Goal: Information Seeking & Learning: Find specific fact

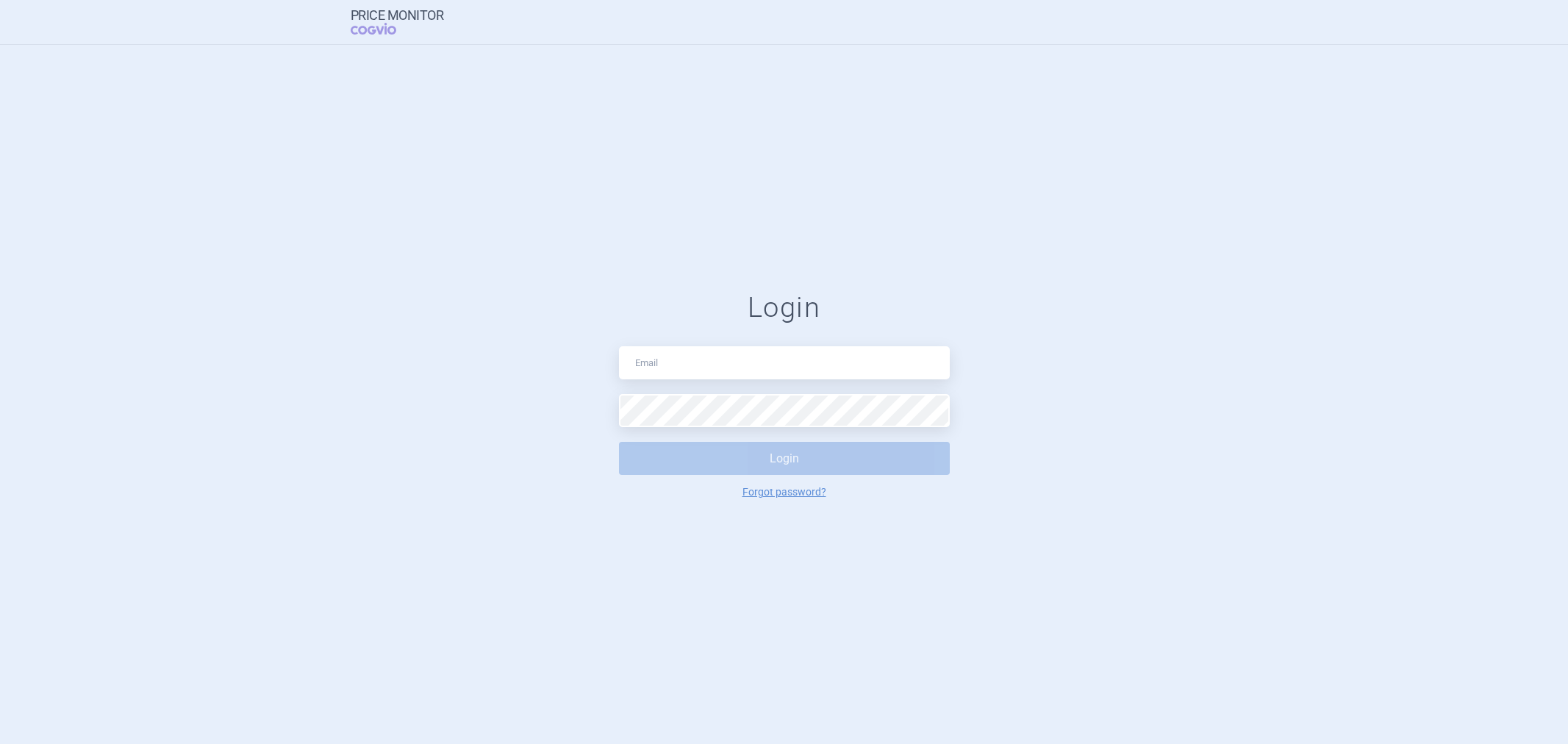
click at [719, 359] on input "text" at bounding box center [784, 363] width 331 height 33
type input "[PERSON_NAME][EMAIL_ADDRESS][DOMAIN_NAME]"
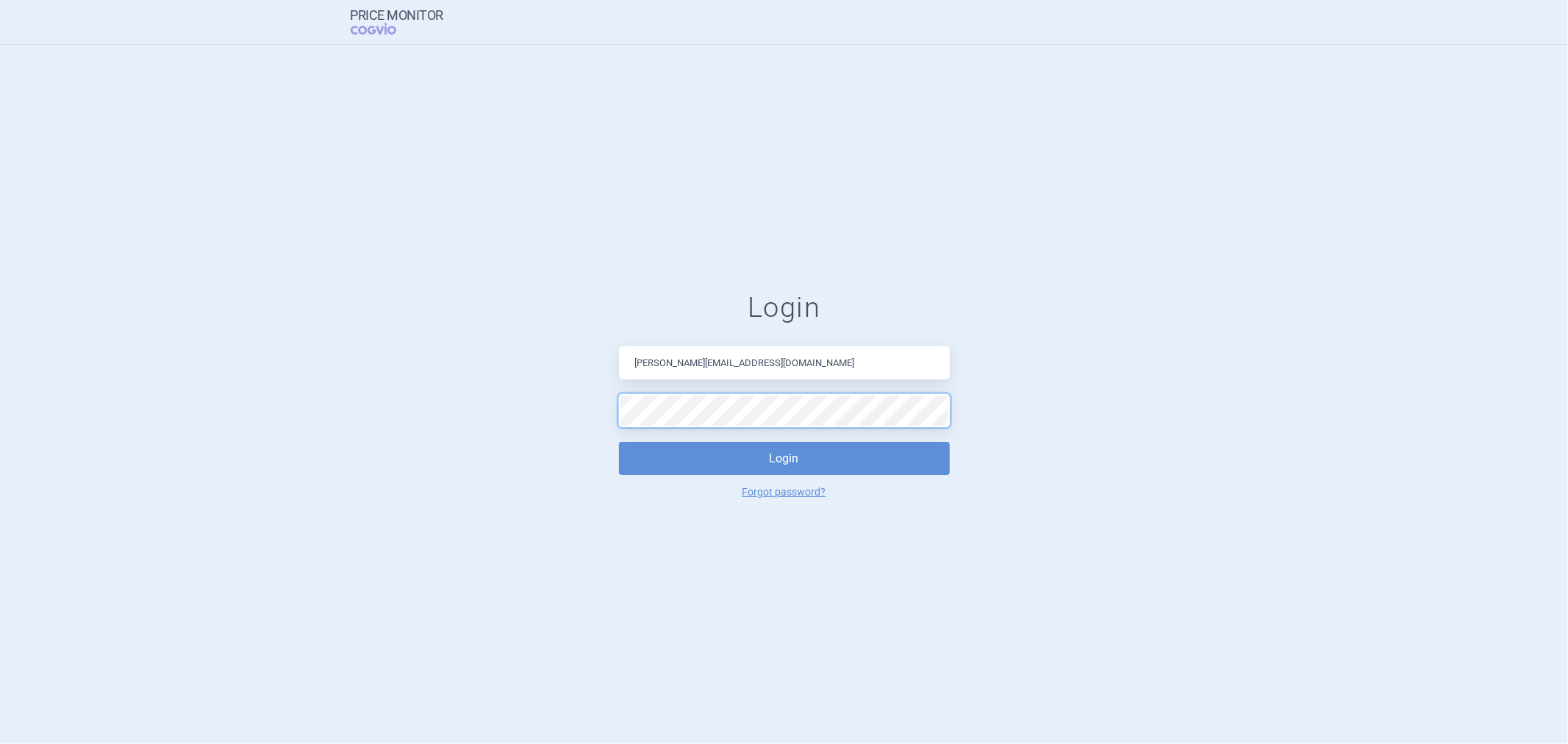
click at [619, 442] on button "Login" at bounding box center [784, 459] width 331 height 33
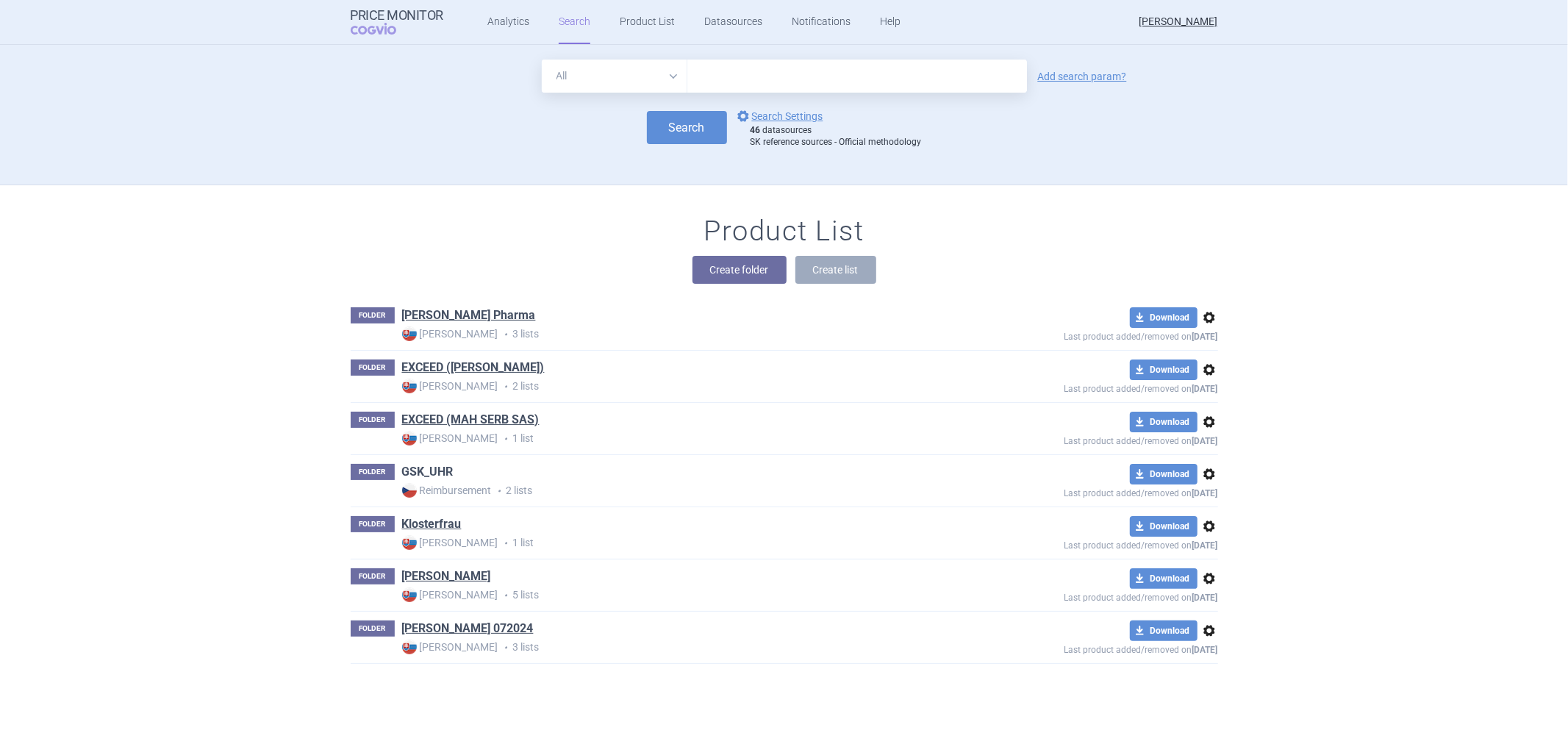
click at [434, 474] on link "GSK_UHR" at bounding box center [428, 472] width 52 height 16
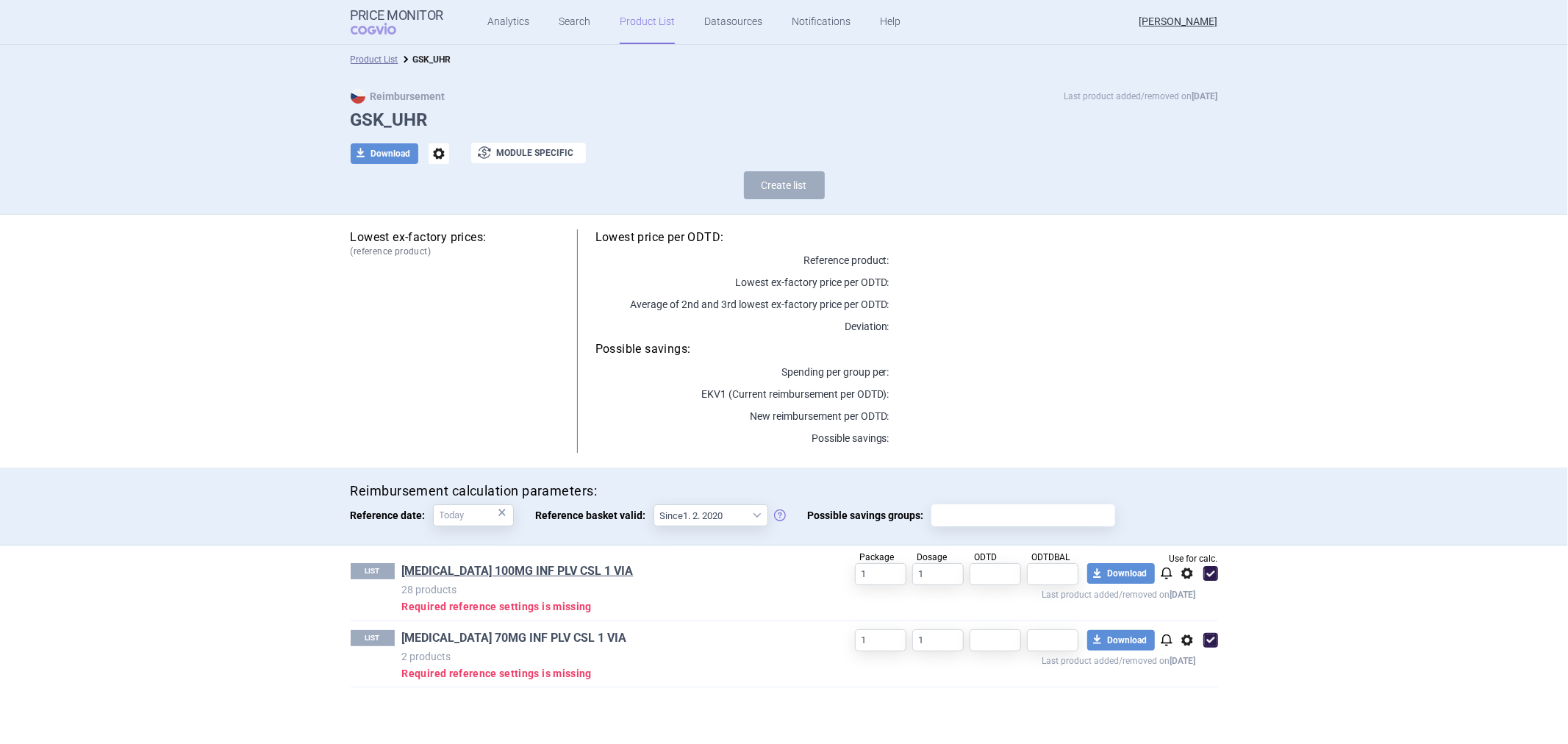
click at [509, 632] on link "[MEDICAL_DATA] 70MG INF PLV CSL 1 VIA" at bounding box center [514, 637] width 225 height 16
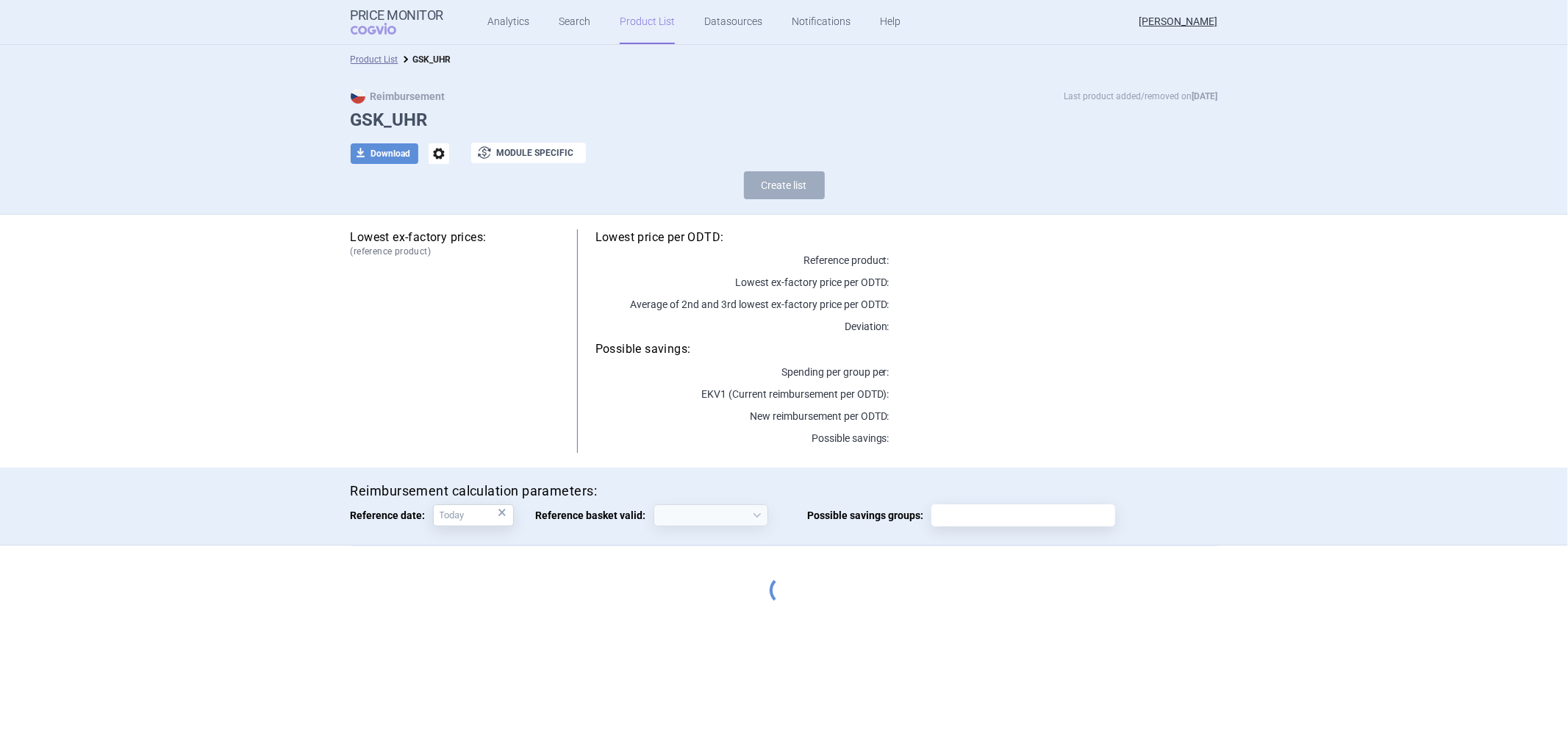
select select "[DATE]"
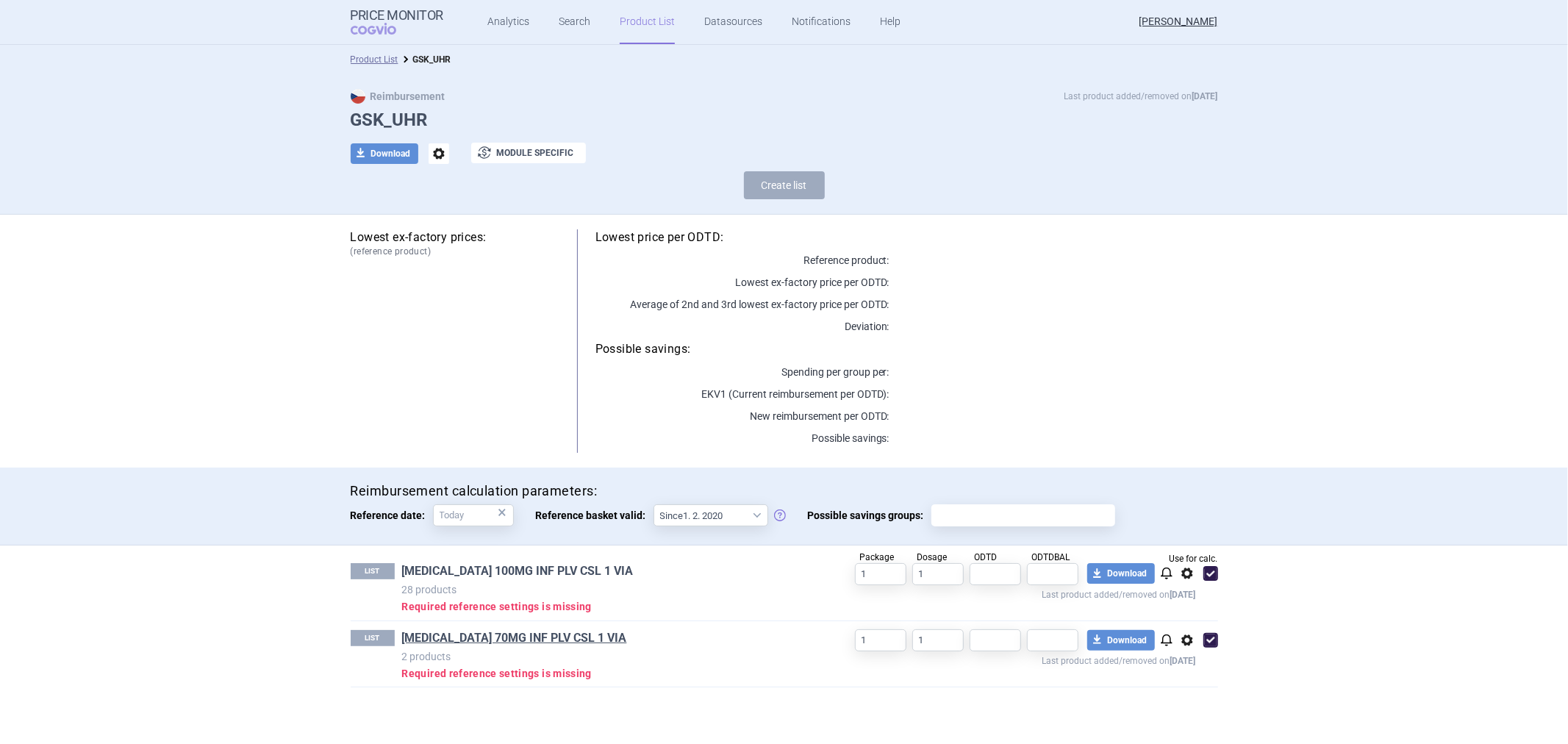
click at [525, 567] on link "[MEDICAL_DATA] 100MG INF PLV CSL 1 VIA" at bounding box center [517, 571] width 231 height 16
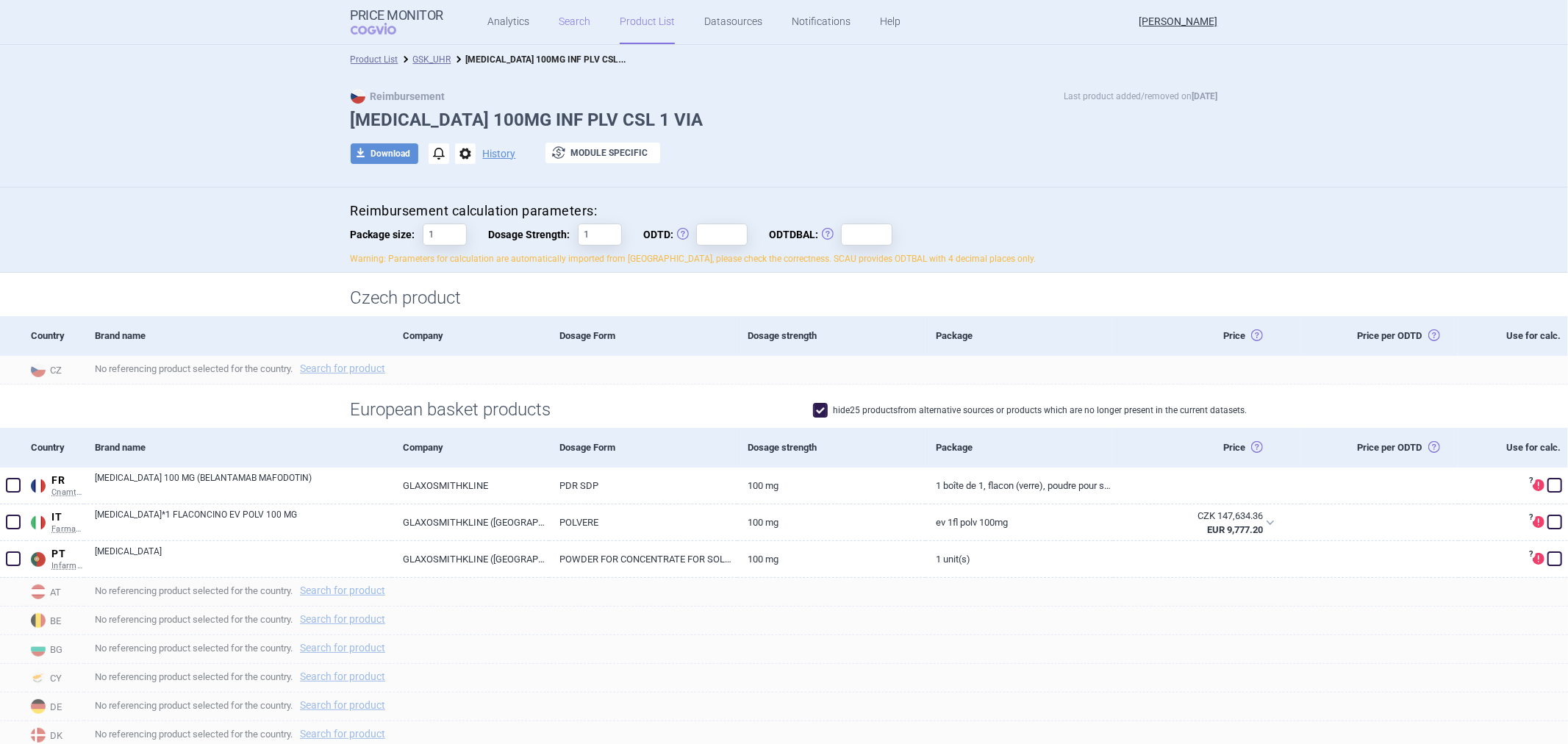
click at [566, 23] on link "Search" at bounding box center [575, 22] width 32 height 44
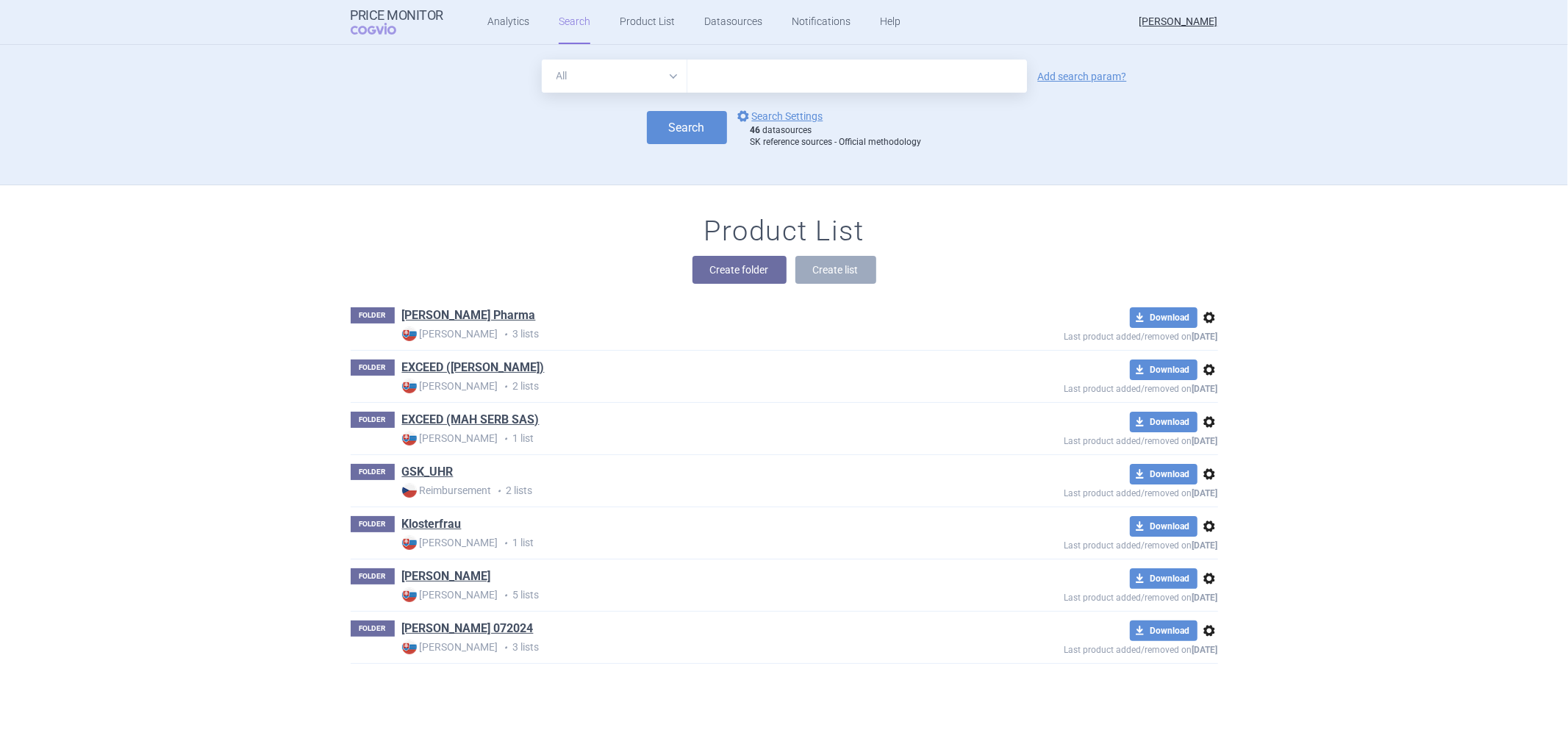
click at [783, 86] on input "text" at bounding box center [857, 77] width 339 height 33
type input "[MEDICAL_DATA]"
click at [701, 126] on button "Search" at bounding box center [687, 127] width 80 height 33
